Goal: Complete application form

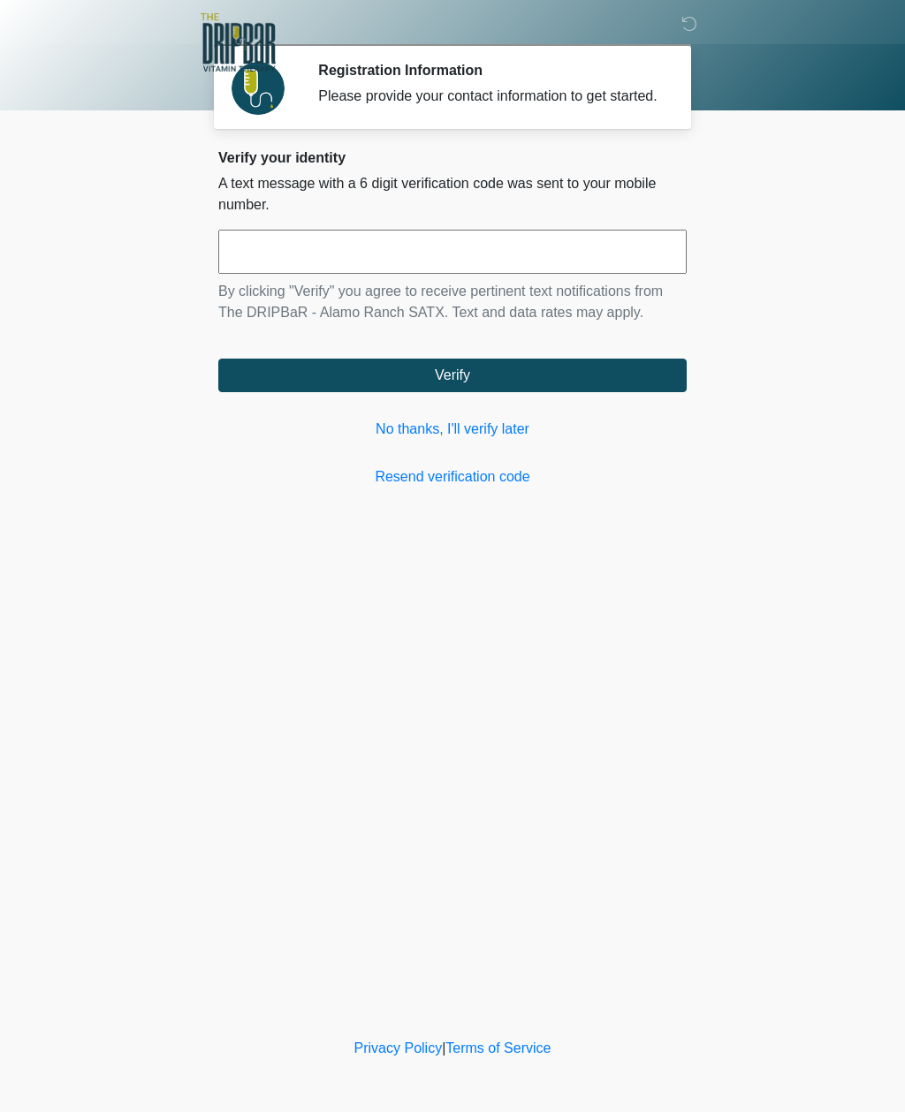
click at [249, 264] on input "text" at bounding box center [452, 252] width 468 height 44
type input "******"
click at [262, 392] on button "Verify" at bounding box center [452, 376] width 468 height 34
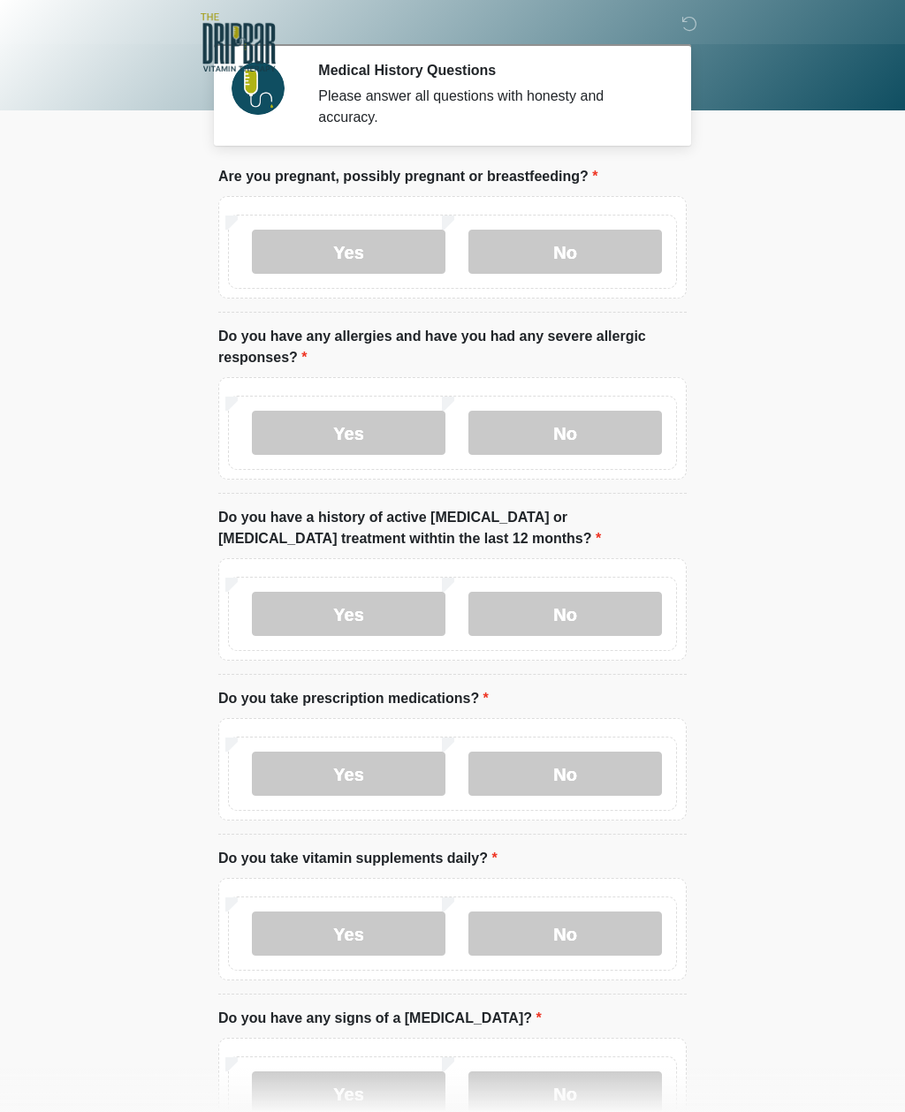
click at [511, 247] on label "No" at bounding box center [565, 252] width 194 height 44
click at [515, 437] on label "No" at bounding box center [565, 433] width 194 height 44
click at [523, 602] on label "No" at bounding box center [565, 614] width 194 height 44
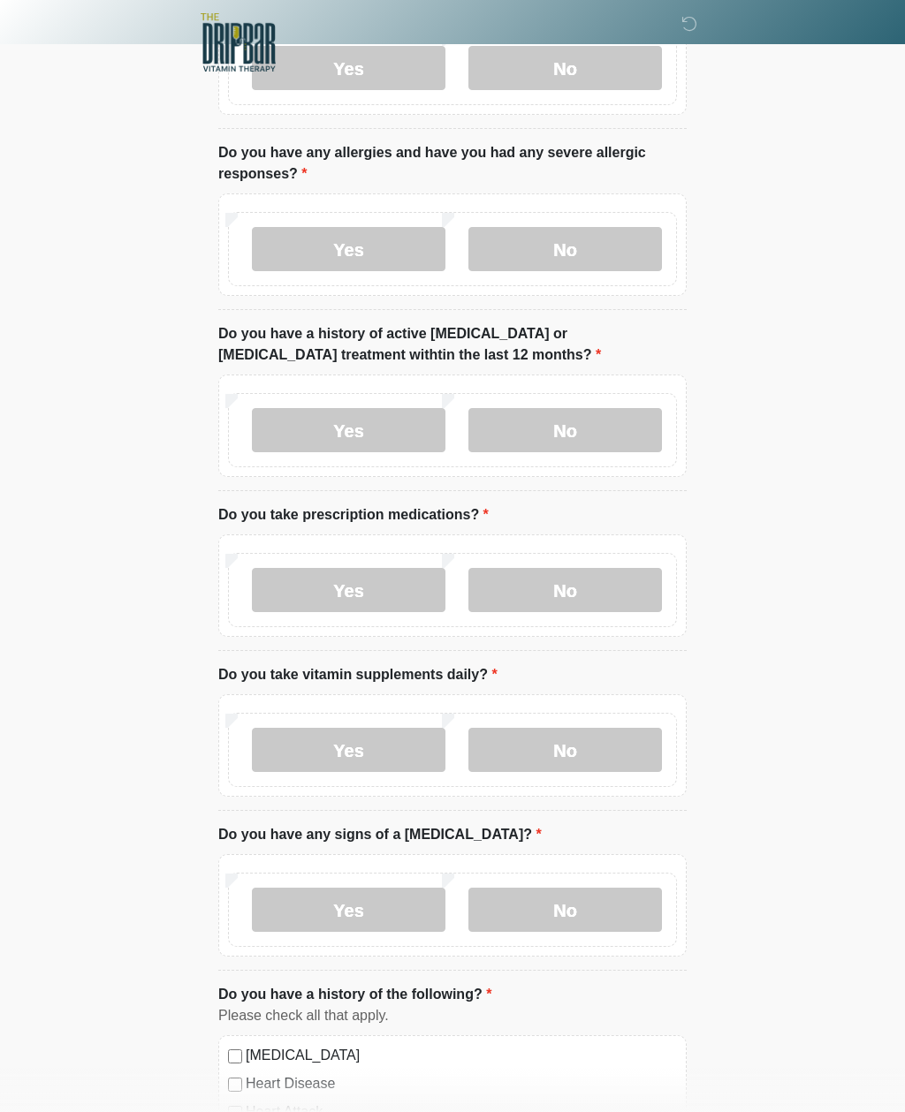
scroll to position [205, 0]
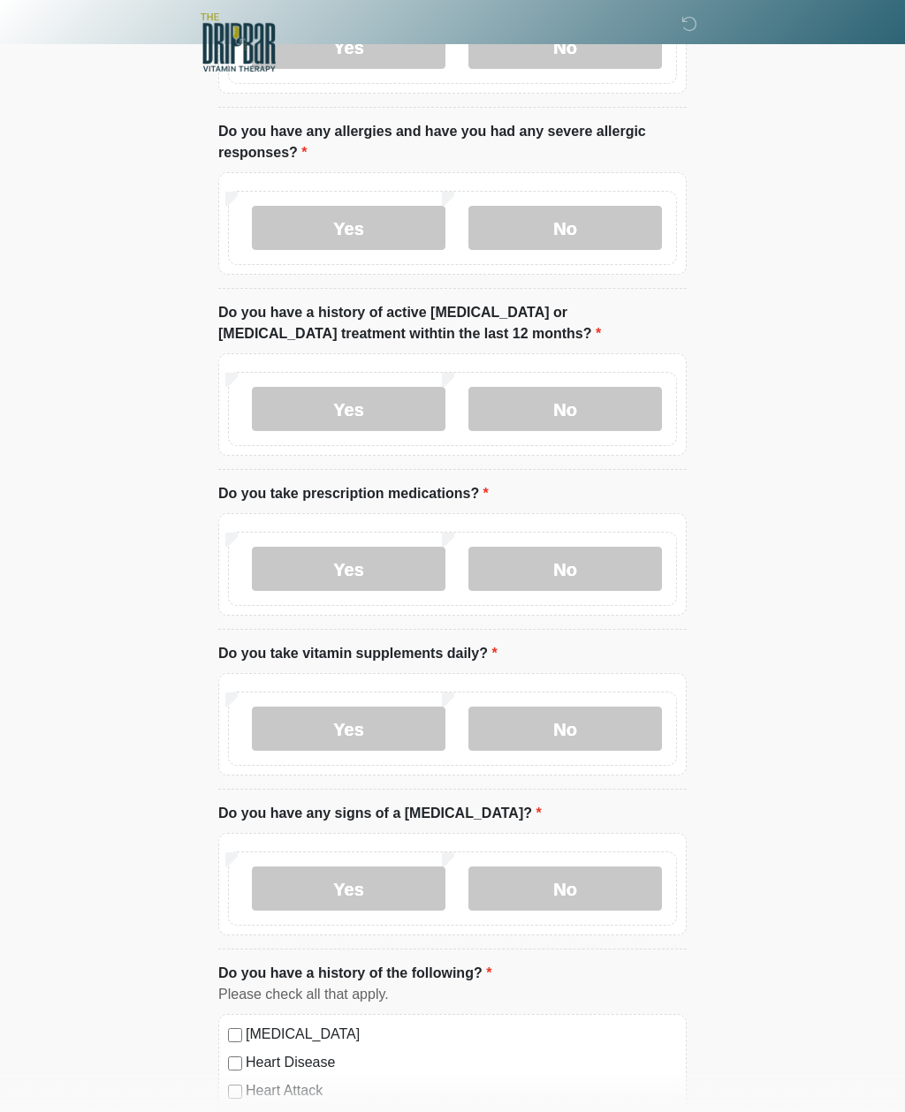
click at [295, 564] on label "Yes" at bounding box center [349, 569] width 194 height 44
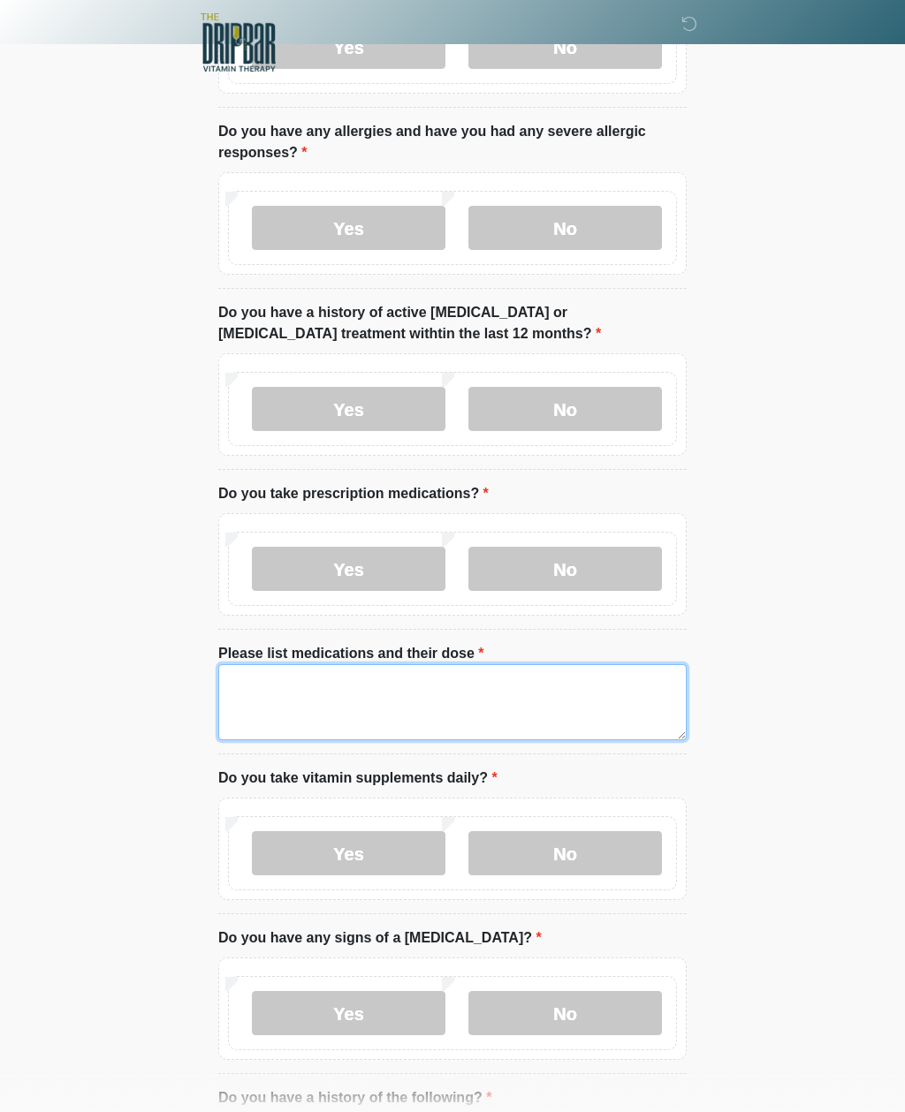
click at [243, 702] on textarea "Please list medications and their dose" at bounding box center [452, 702] width 468 height 76
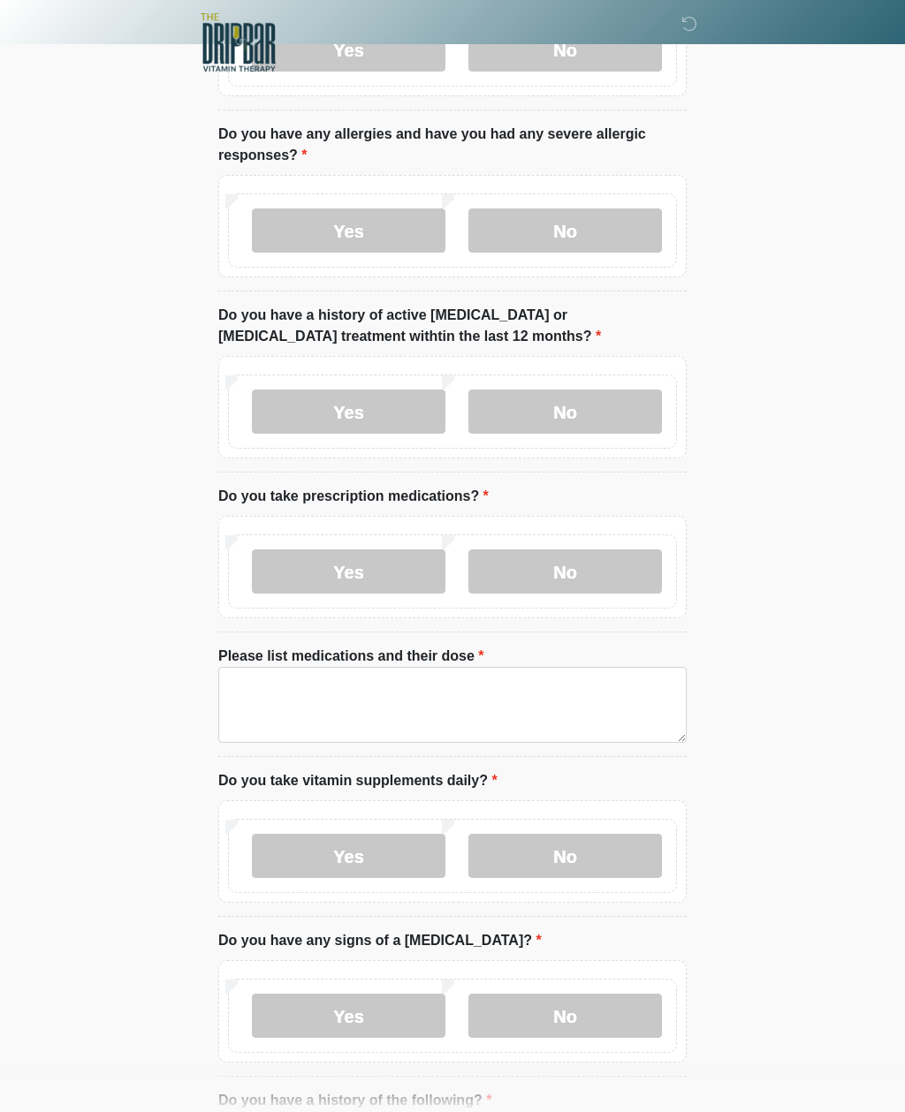
click at [518, 567] on label "No" at bounding box center [565, 572] width 194 height 44
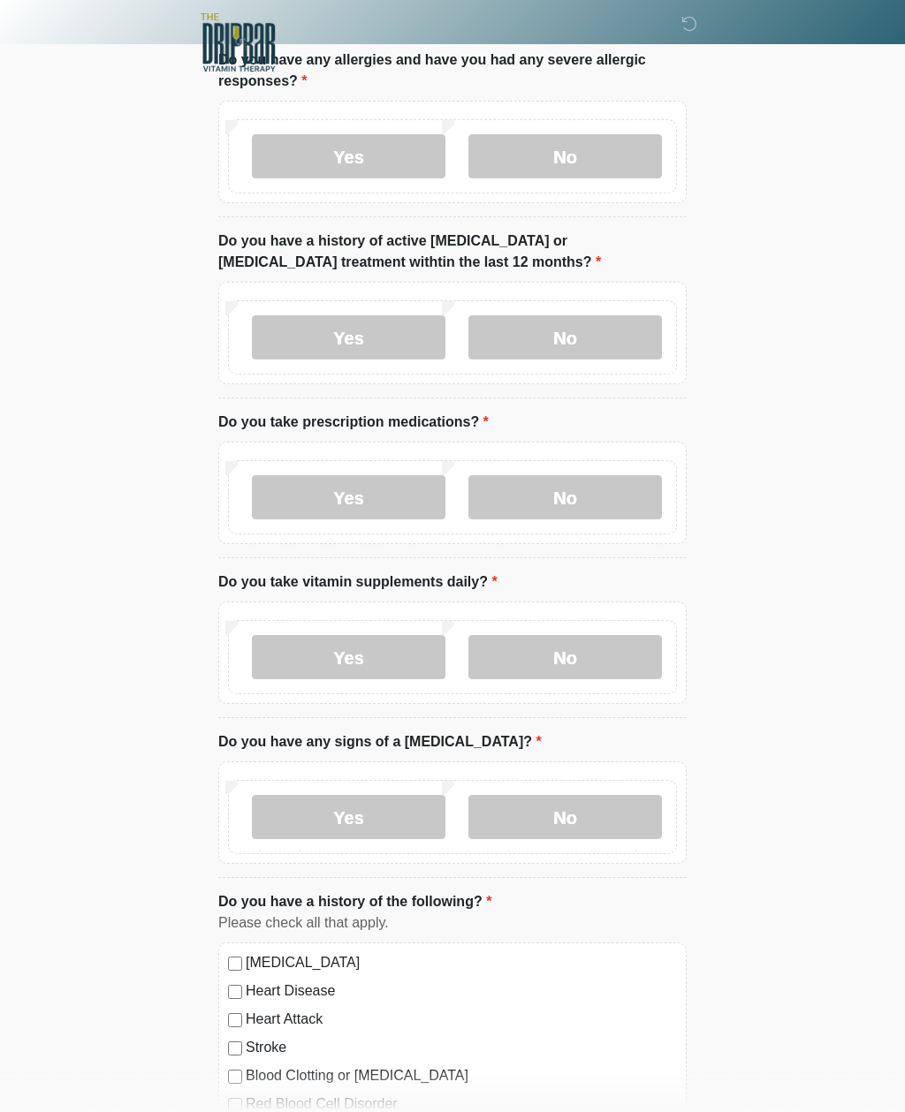
scroll to position [285, 0]
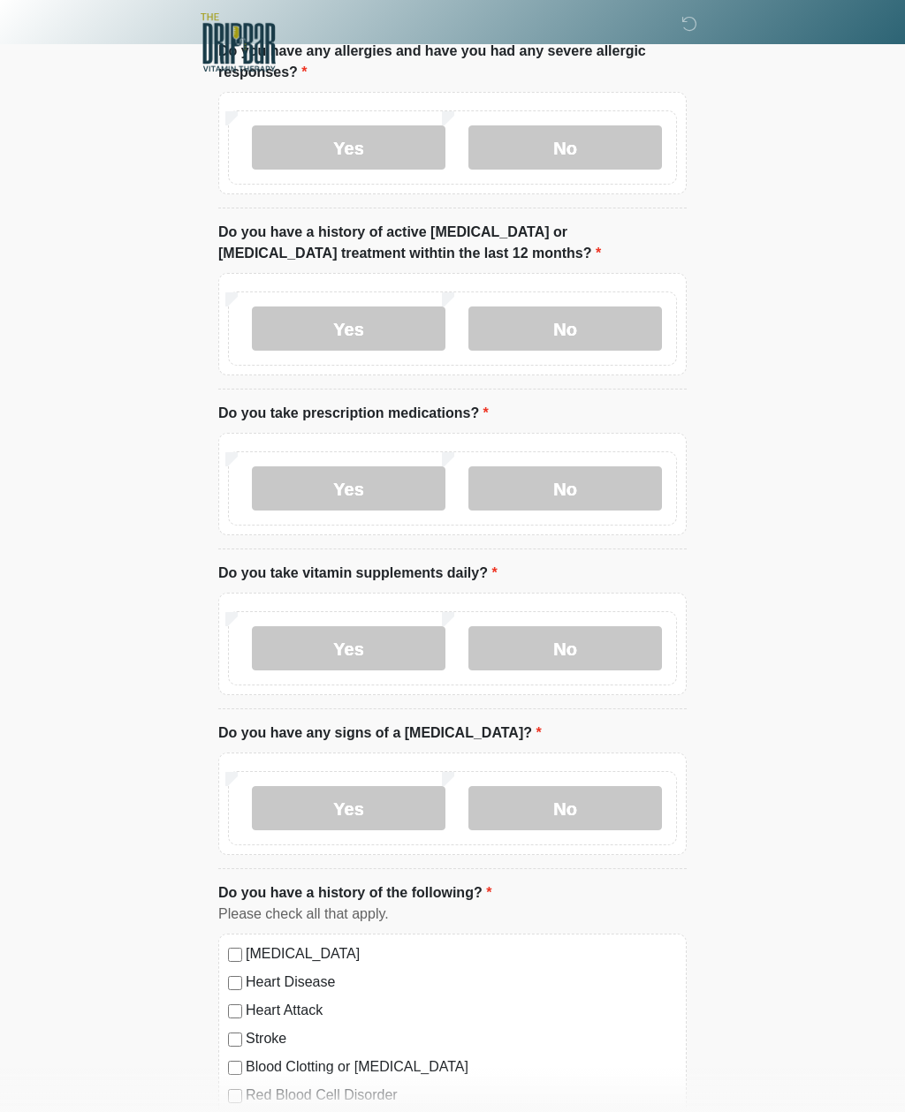
click at [272, 648] on label "Yes" at bounding box center [349, 648] width 194 height 44
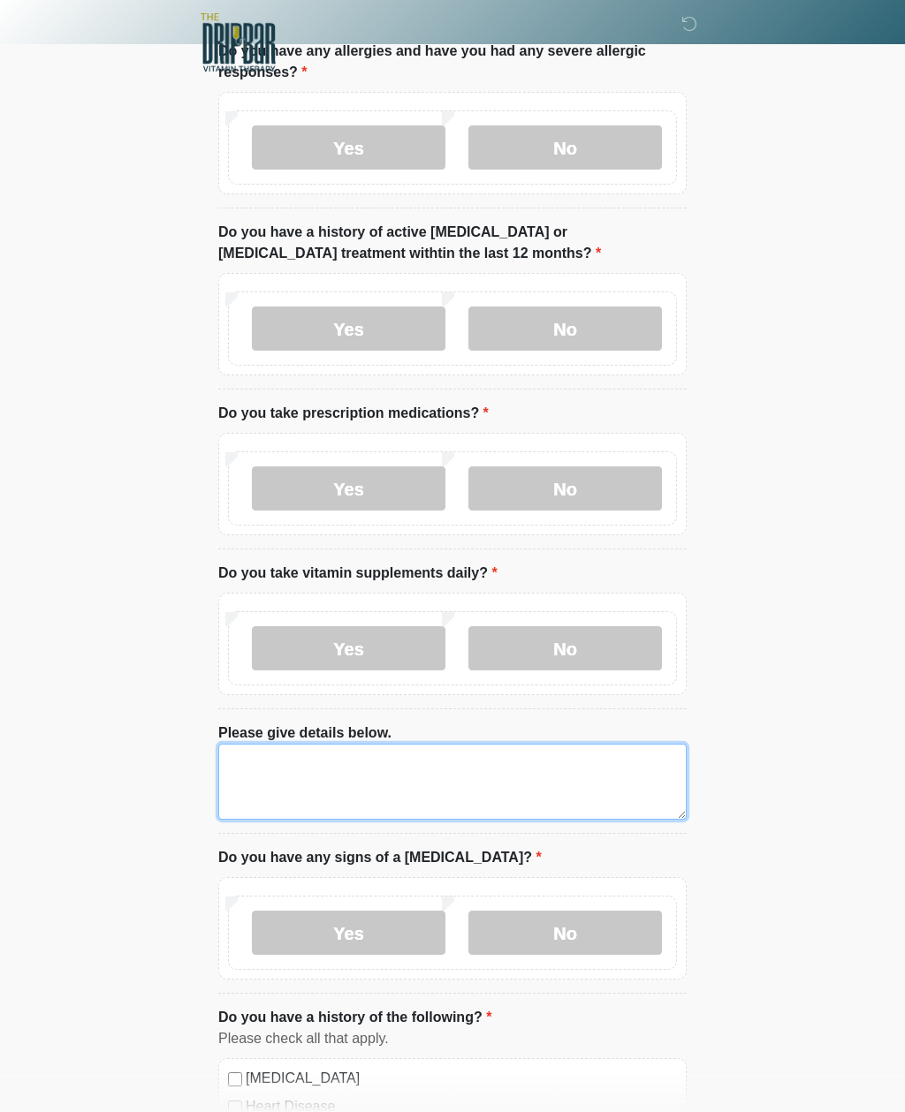
click at [234, 772] on textarea "Please give details below." at bounding box center [452, 782] width 468 height 76
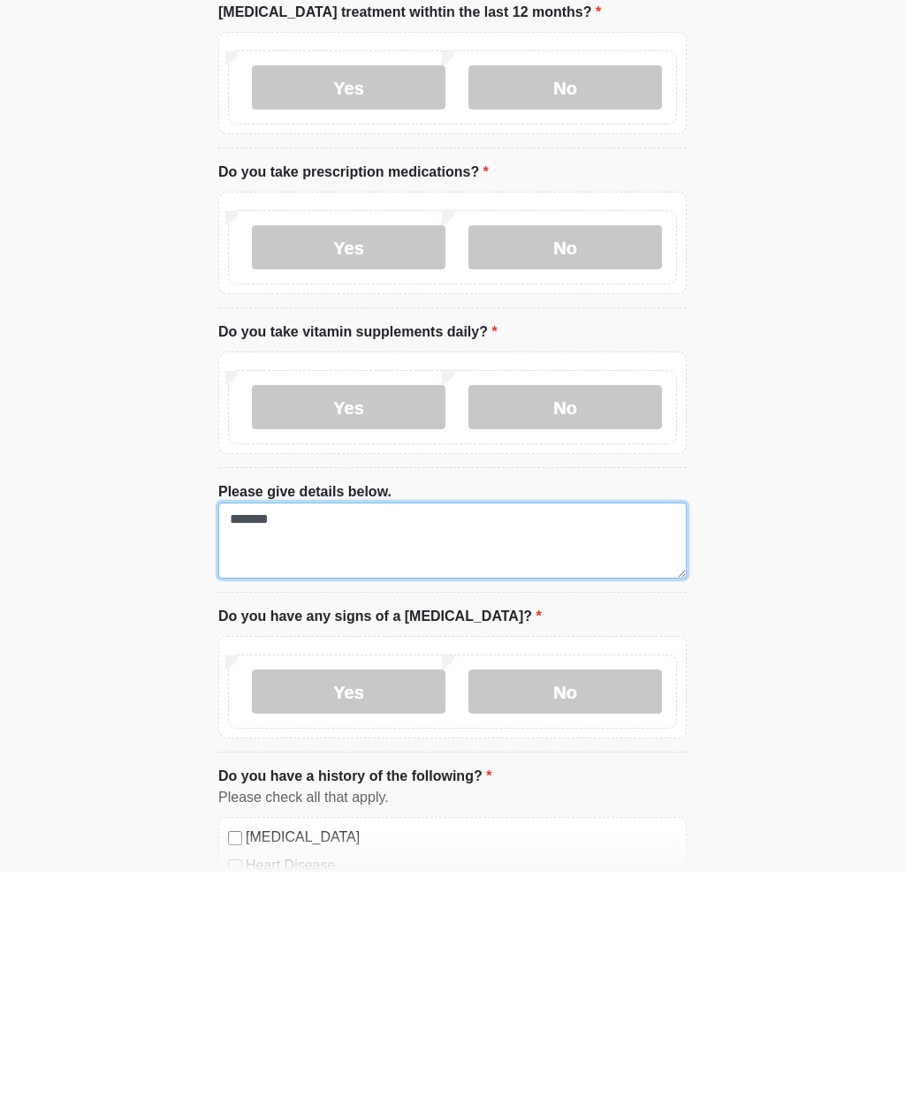
type textarea "*******"
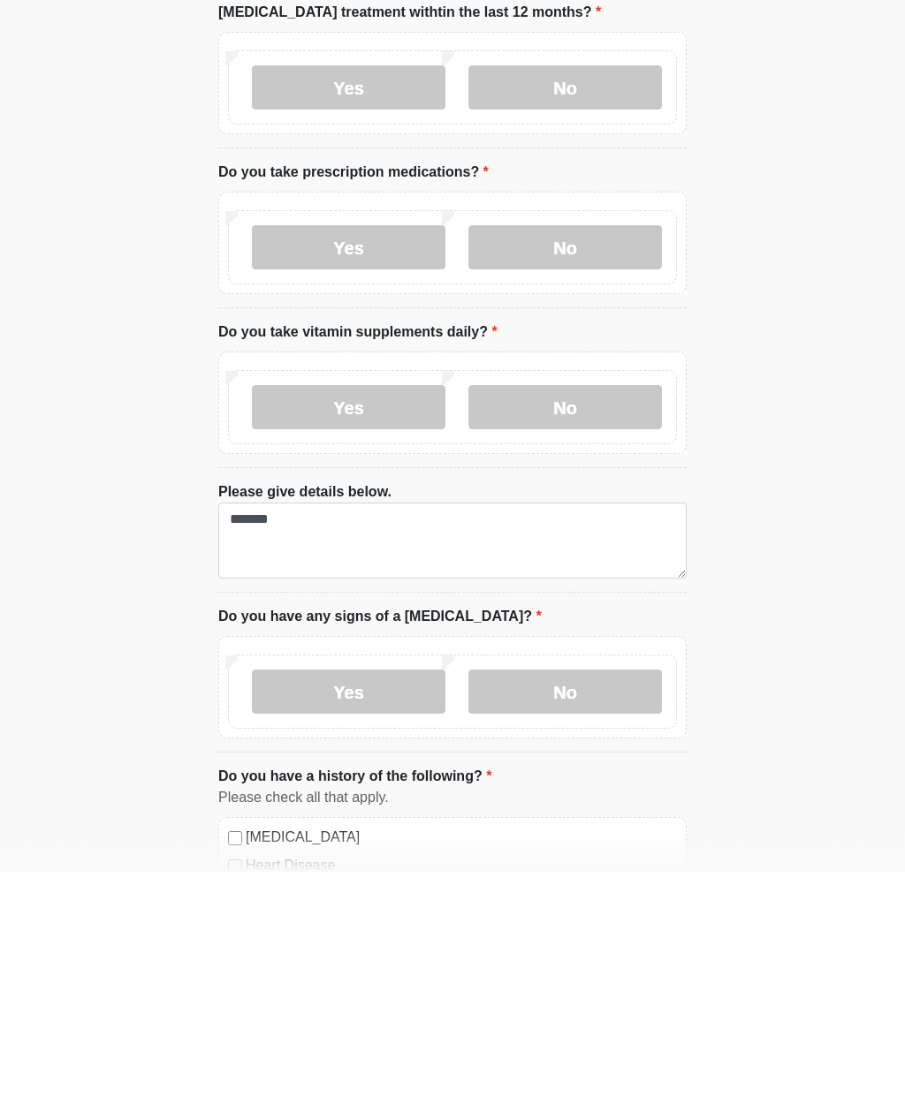
click at [515, 911] on label "No" at bounding box center [565, 933] width 194 height 44
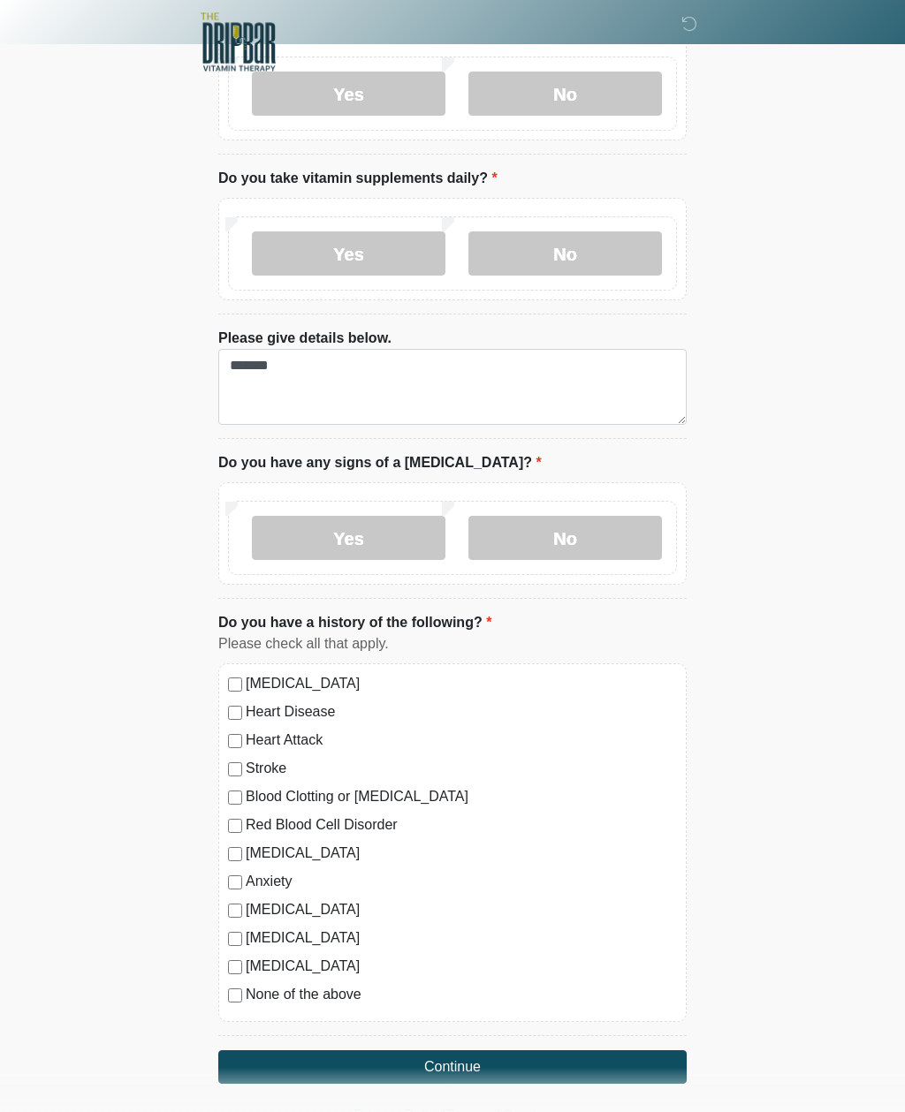
scroll to position [687, 0]
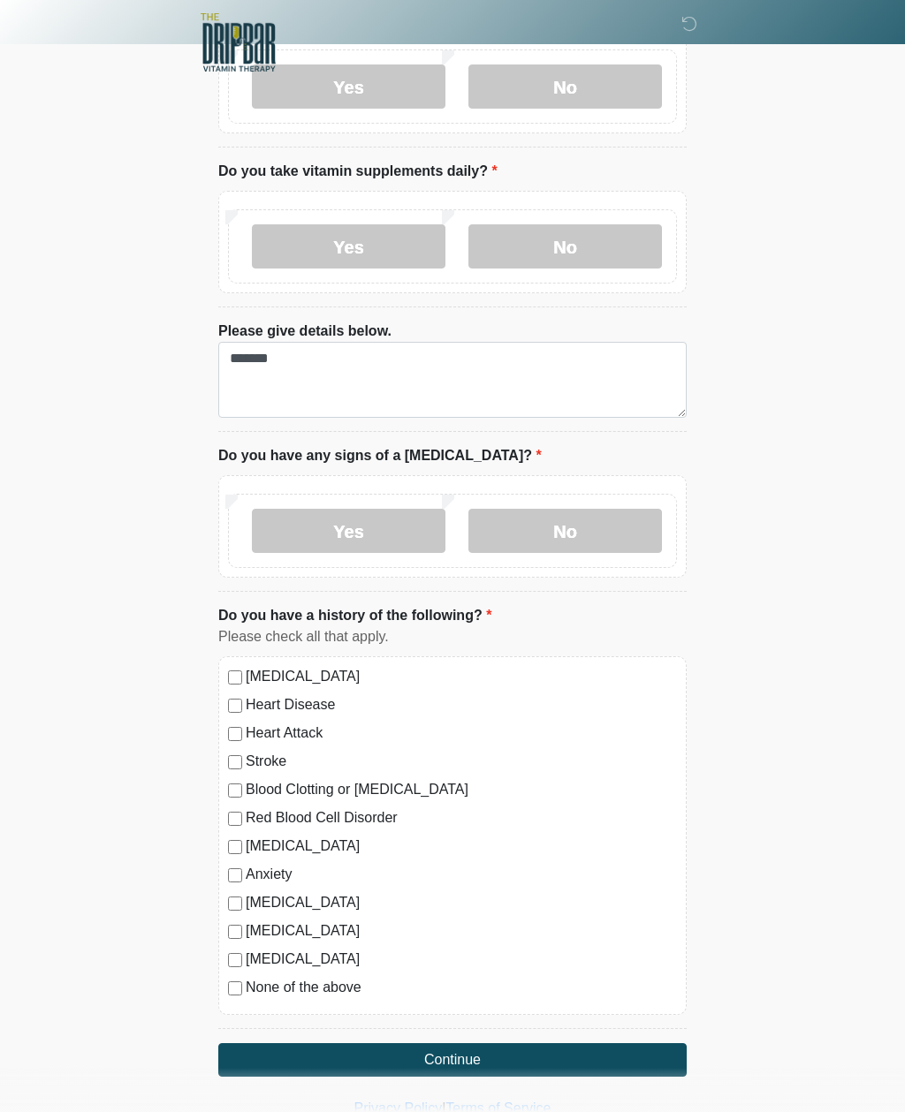
click at [231, 998] on div "[MEDICAL_DATA] Heart Disease Heart Attack Stroke Blood Clotting or [MEDICAL_DAT…" at bounding box center [452, 835] width 468 height 359
click at [234, 1062] on button "Continue" at bounding box center [452, 1061] width 468 height 34
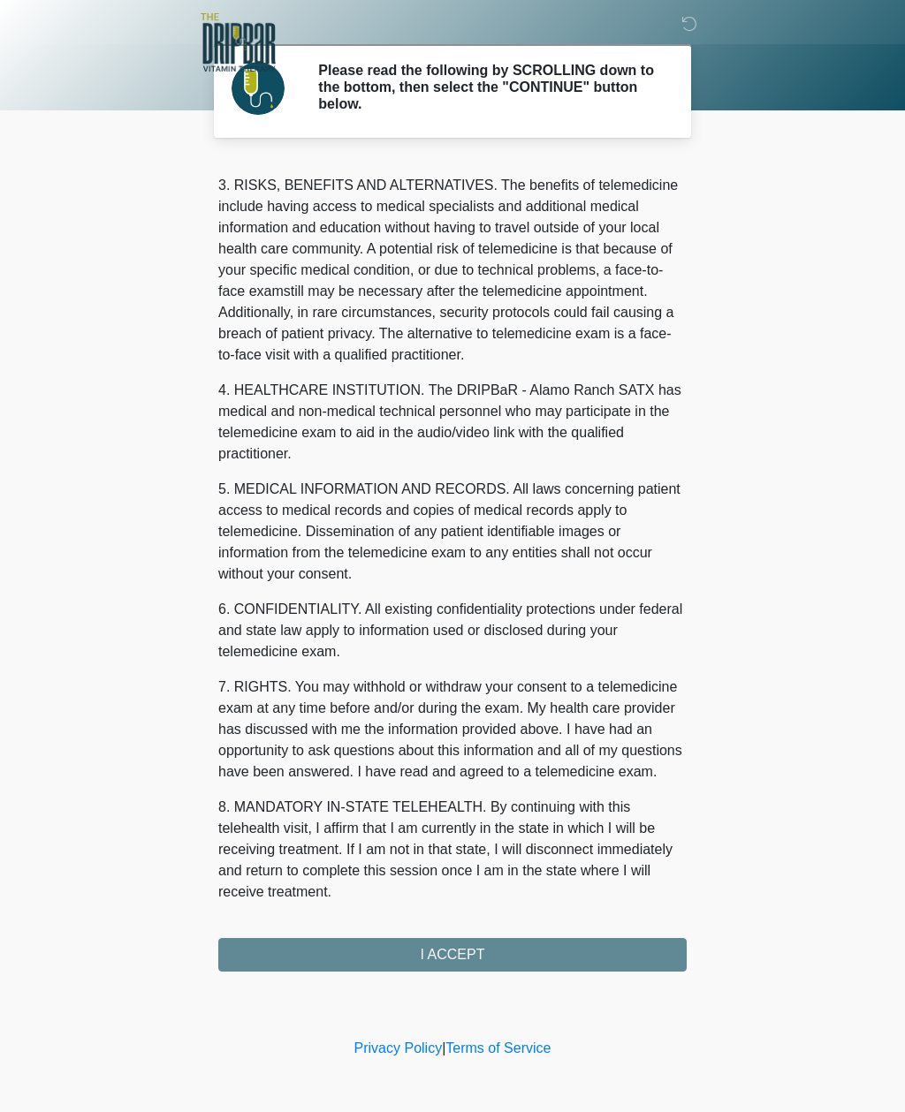
scroll to position [287, 0]
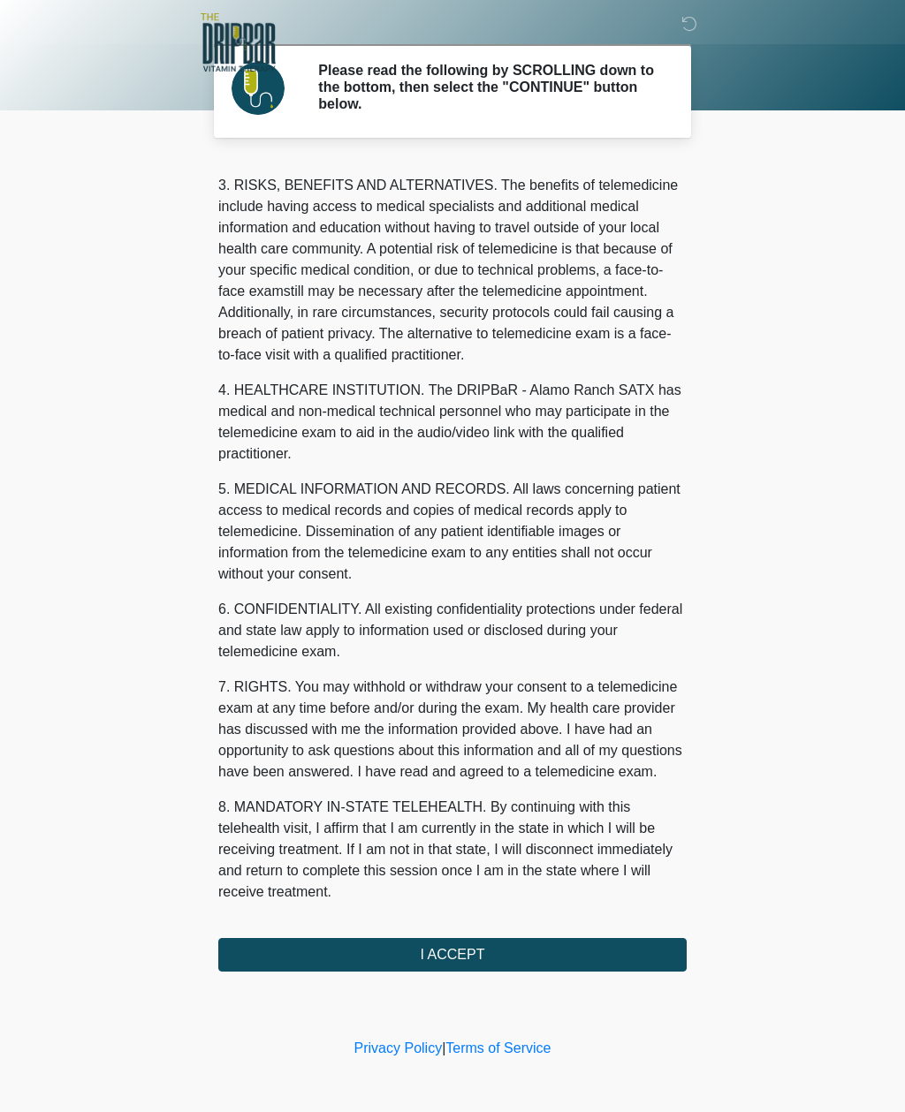
click at [283, 962] on button "I ACCEPT" at bounding box center [452, 955] width 468 height 34
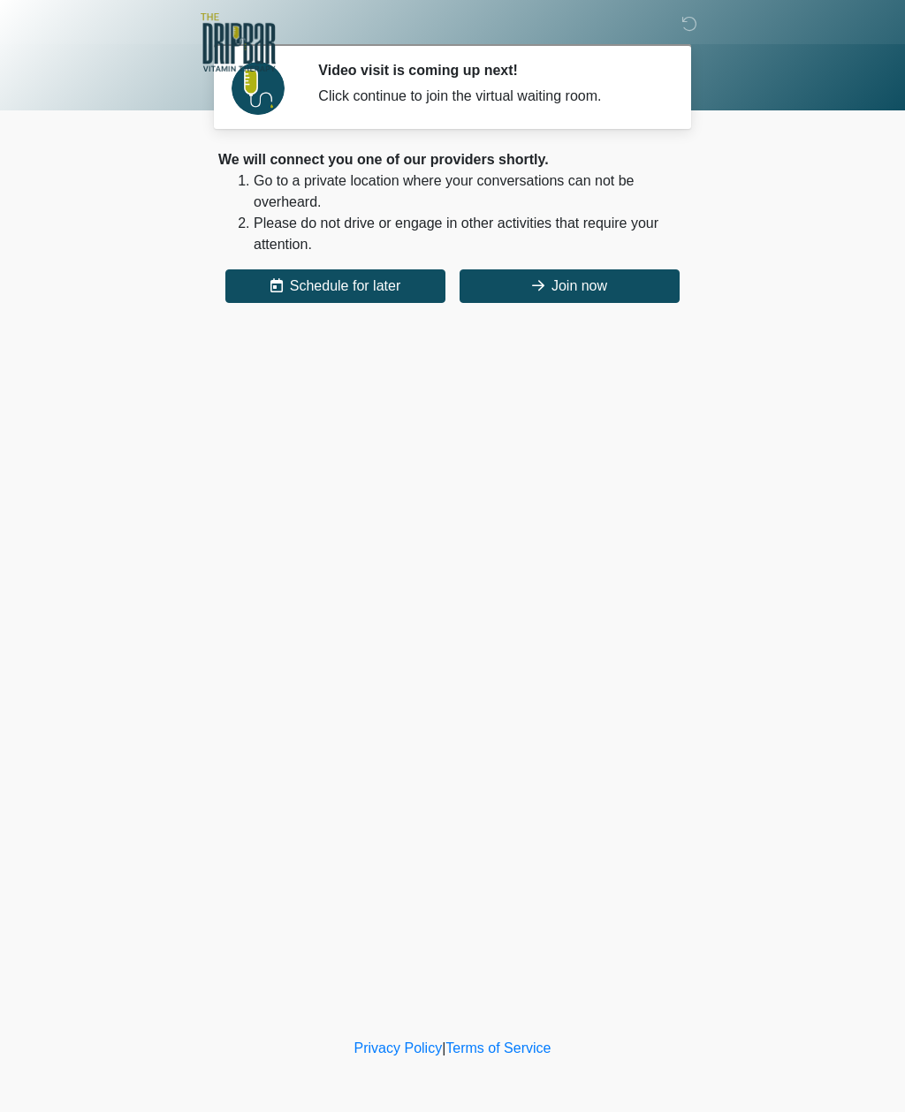
click at [536, 287] on icon at bounding box center [538, 285] width 12 height 14
